Goal: Find specific page/section: Locate a particular part of the current website

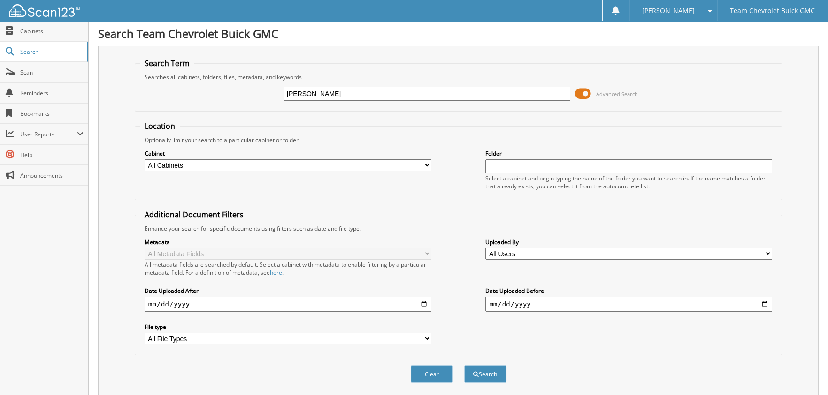
type input "eleazar villegas"
click at [464, 366] on button "Search" at bounding box center [485, 374] width 42 height 17
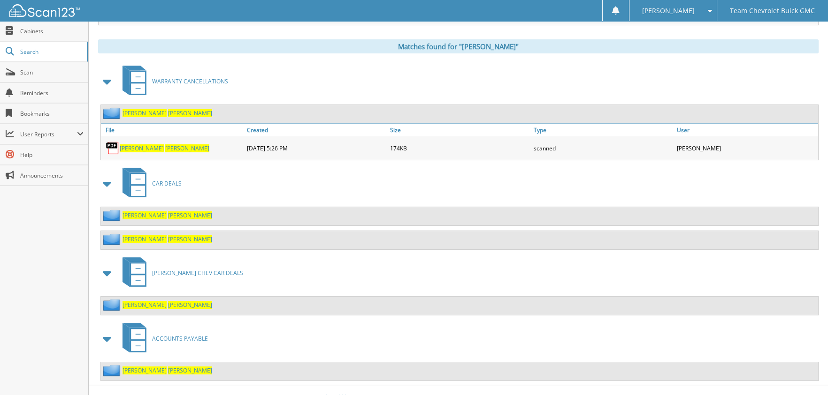
scroll to position [375, 0]
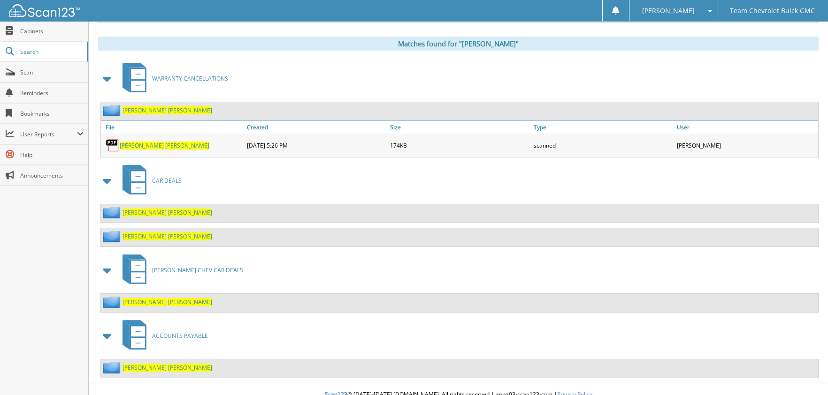
click at [110, 83] on span at bounding box center [107, 79] width 19 height 23
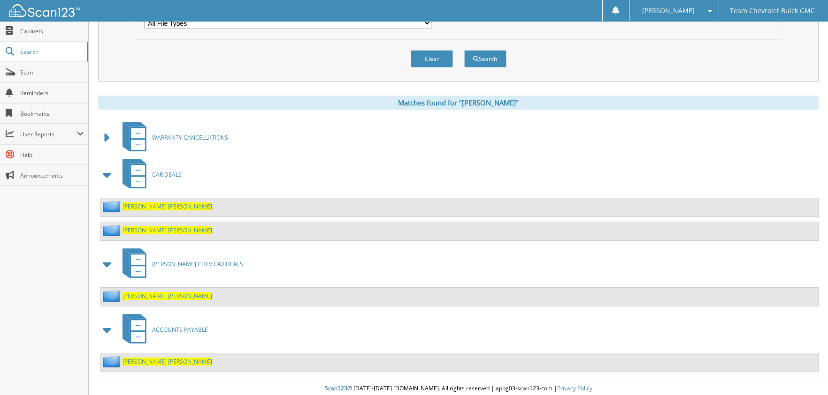
click at [168, 205] on span "VILLEGAS" at bounding box center [190, 207] width 44 height 8
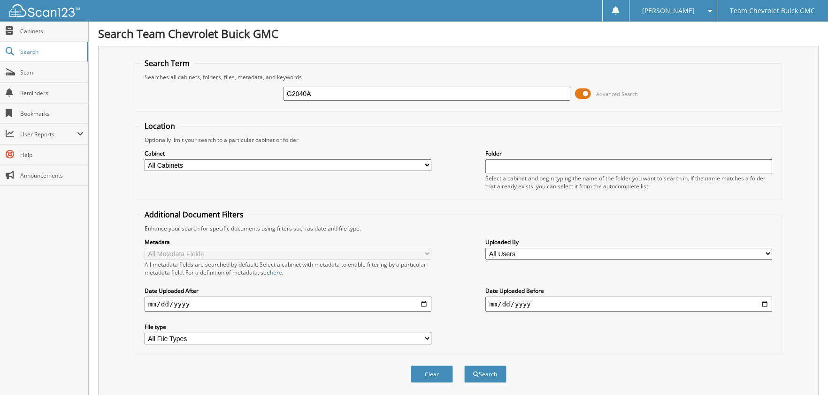
type input "G2040A"
click at [464, 366] on button "Search" at bounding box center [485, 374] width 42 height 17
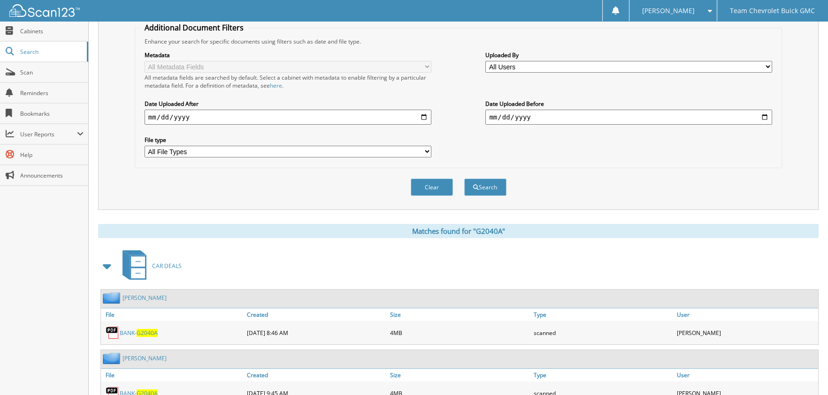
scroll to position [221, 0]
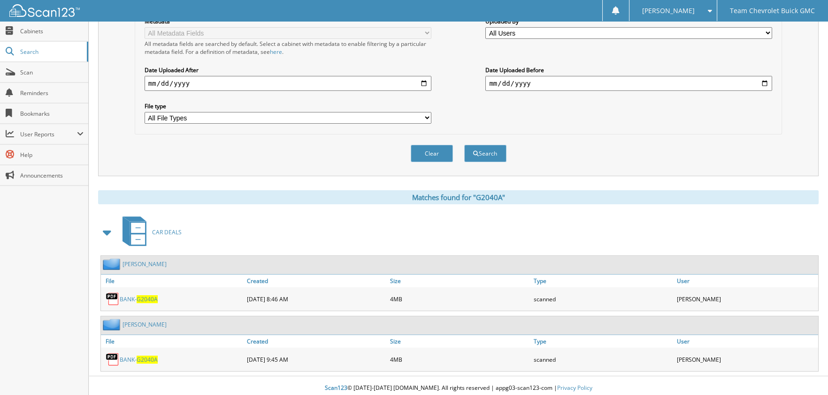
click at [144, 296] on span "G2040A" at bounding box center [147, 300] width 21 height 8
